Goal: Navigation & Orientation: Find specific page/section

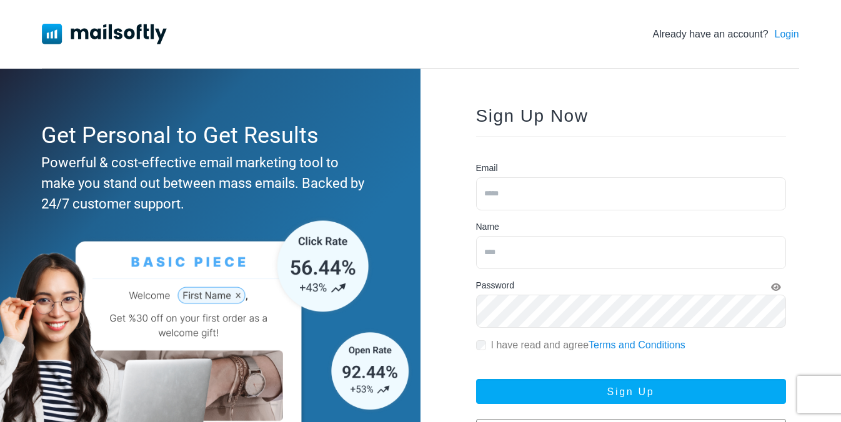
type input "**********"
click at [137, 29] on img at bounding box center [104, 34] width 125 height 20
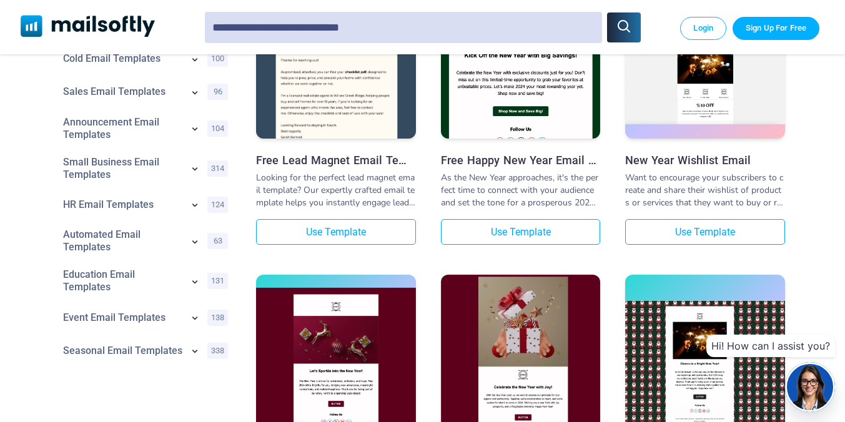
scroll to position [227, 0]
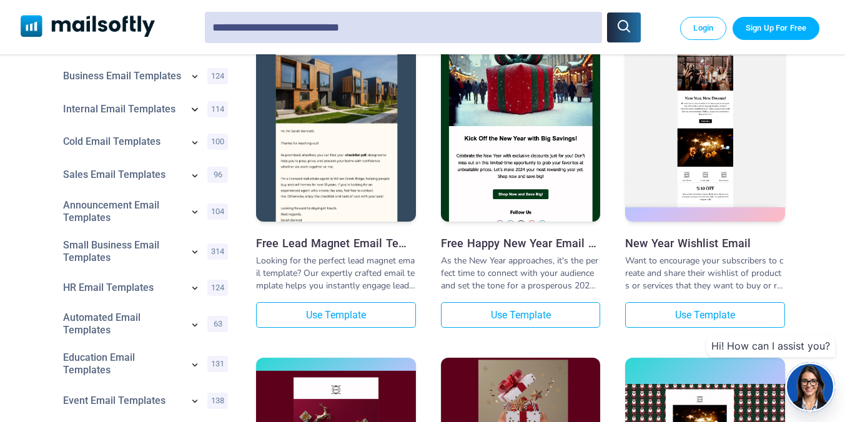
click at [195, 114] on icon at bounding box center [194, 109] width 15 height 15
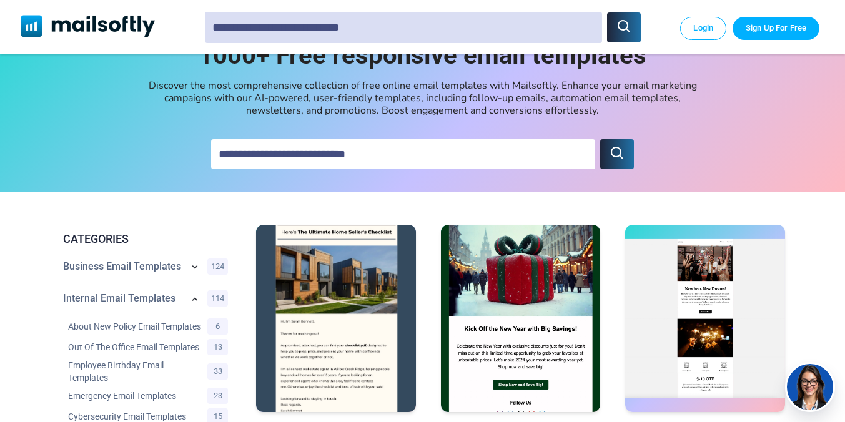
scroll to position [0, 0]
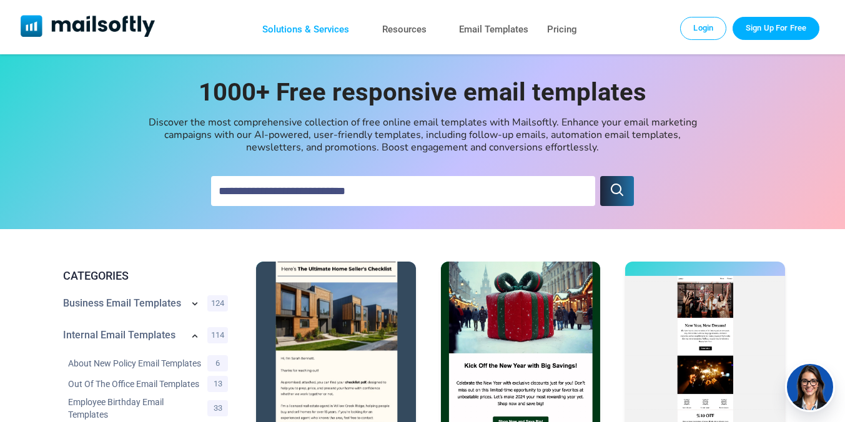
click at [292, 25] on link "Solutions & Services" at bounding box center [305, 30] width 87 height 18
